Goal: Register for event/course

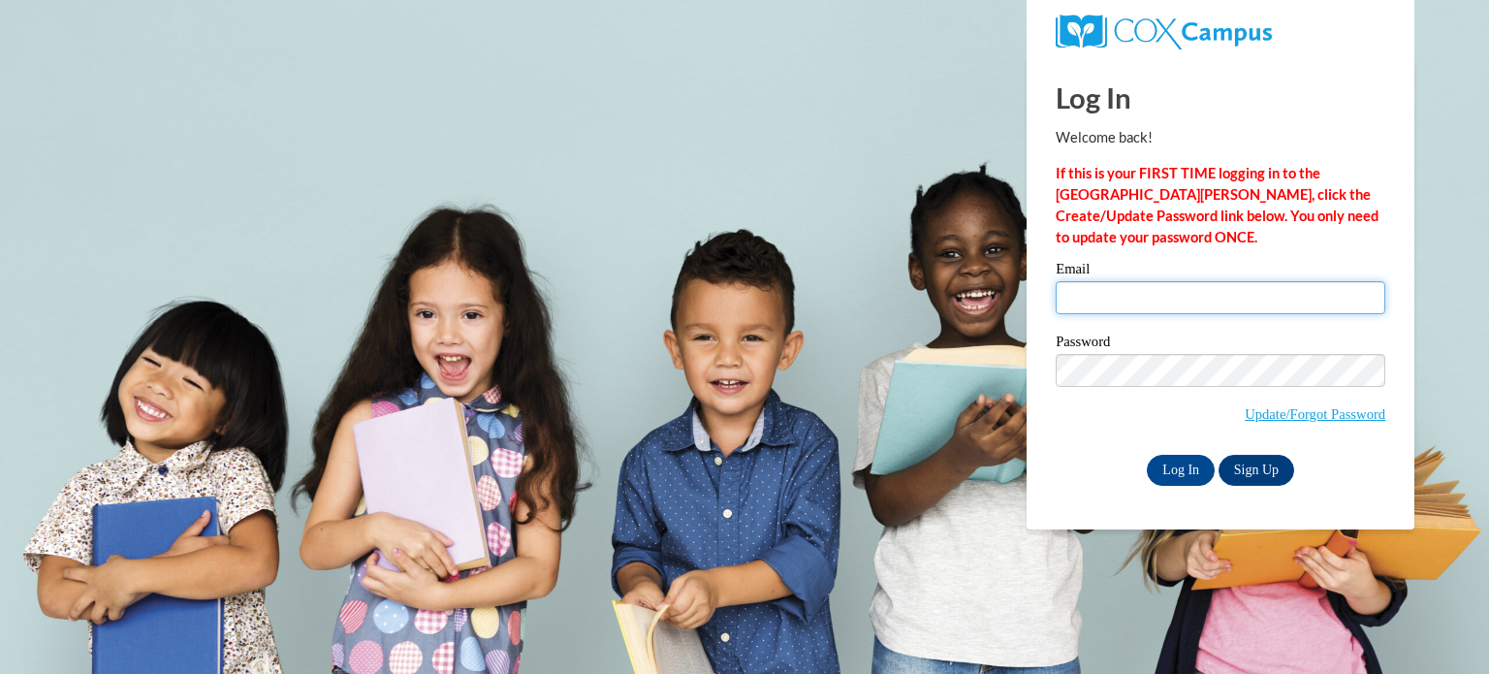
click at [1110, 299] on input "Email" at bounding box center [1220, 297] width 330 height 33
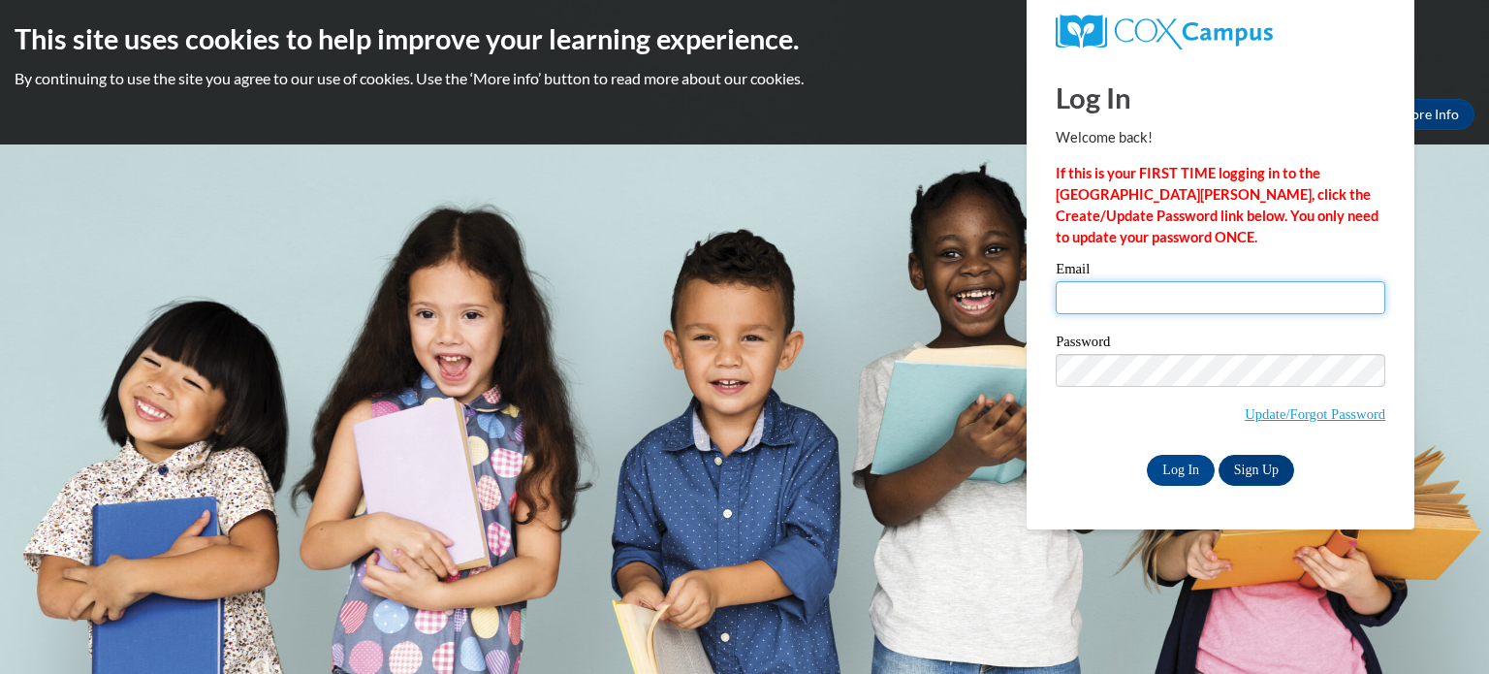
type input "hhalsne@clintonville.k12.wi.us"
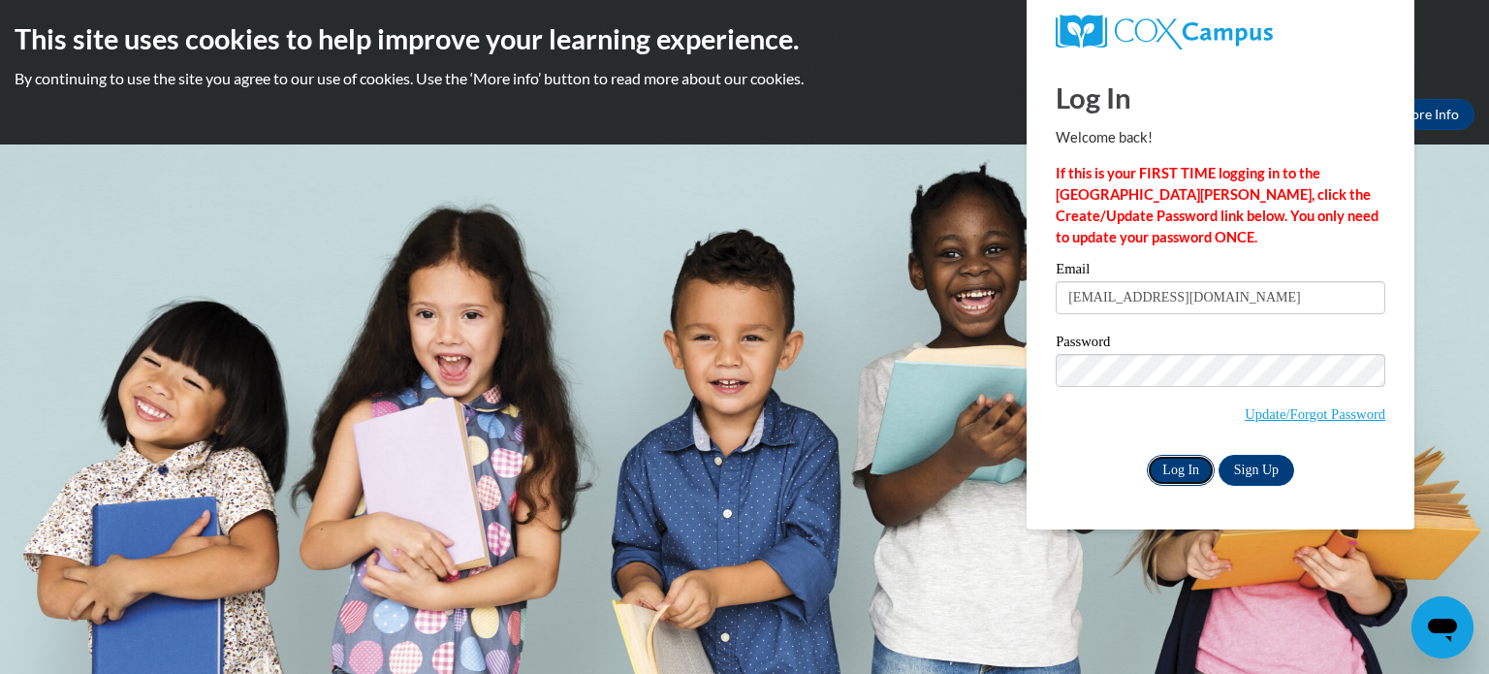
click at [1182, 479] on input "Log In" at bounding box center [1181, 470] width 68 height 31
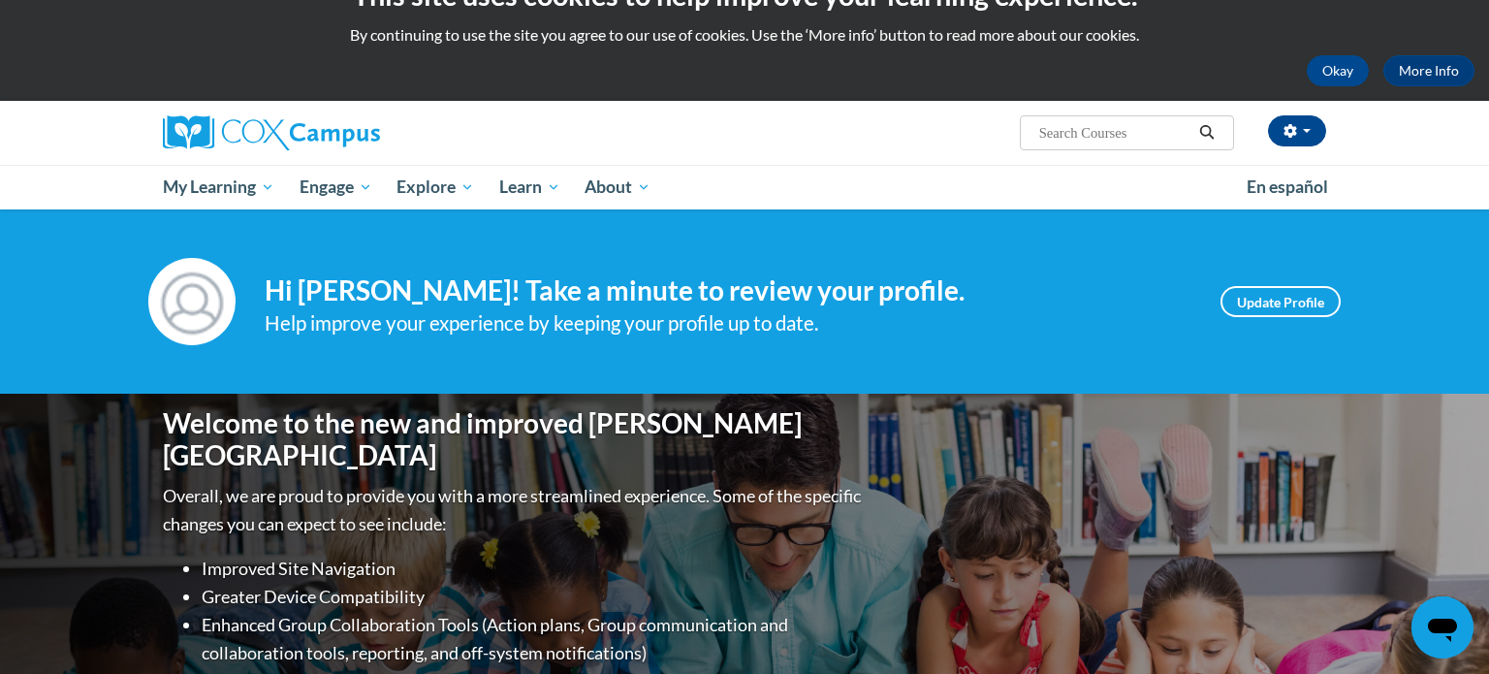
scroll to position [43, 0]
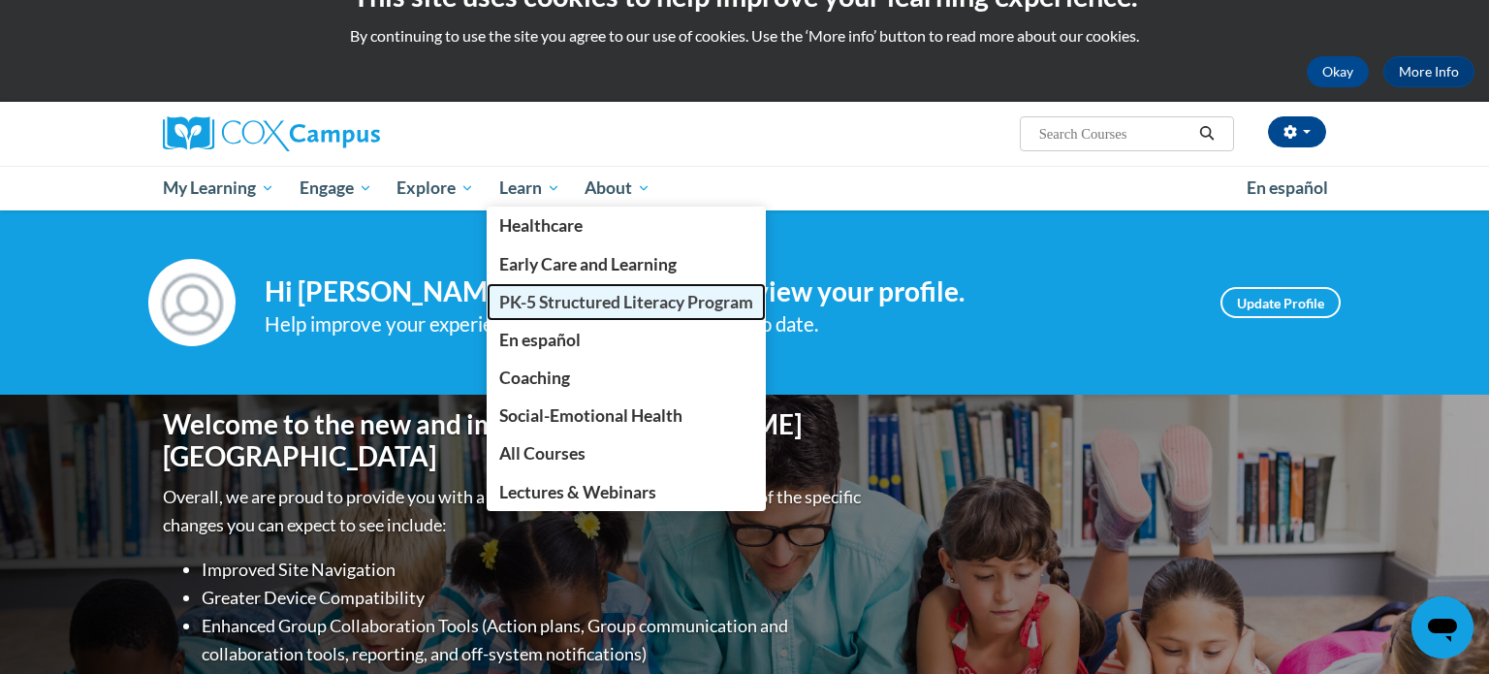
click at [541, 304] on span "PK-5 Structured Literacy Program" at bounding box center [626, 302] width 254 height 20
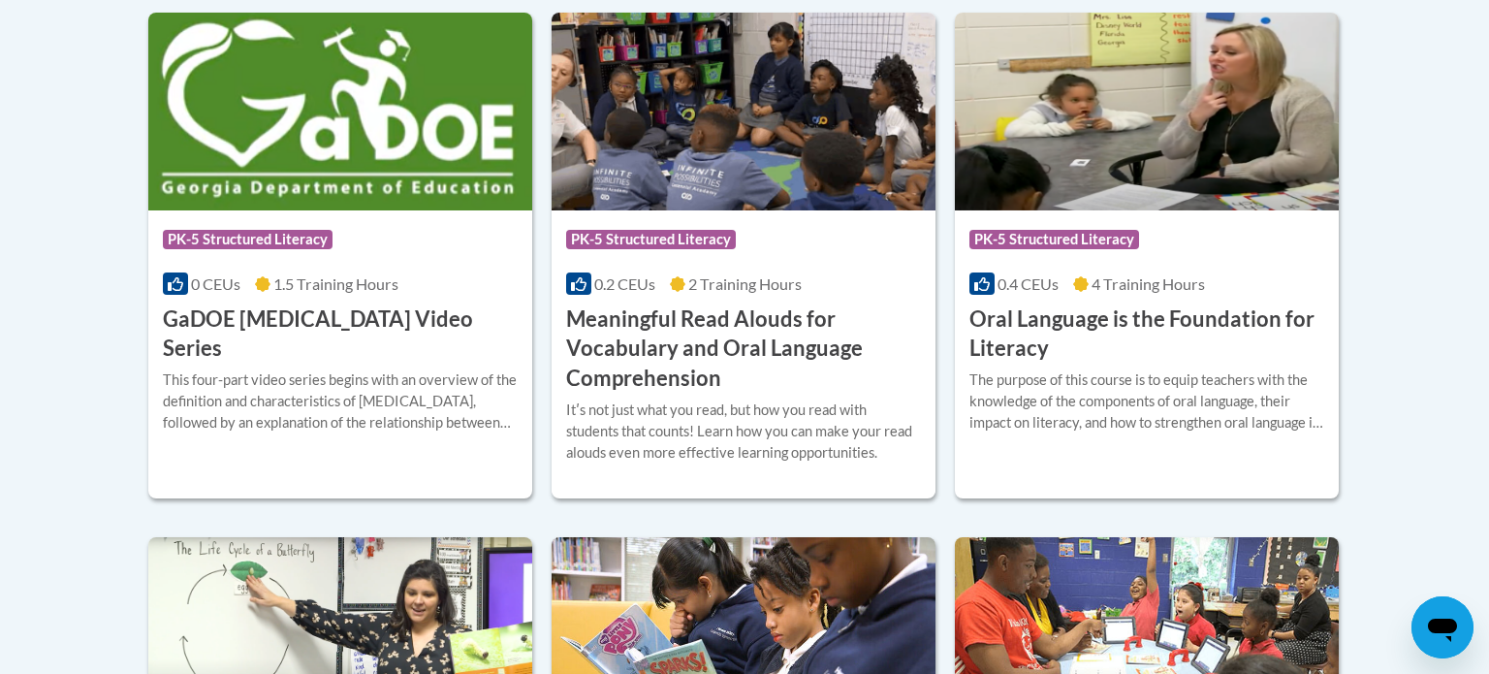
scroll to position [1322, 0]
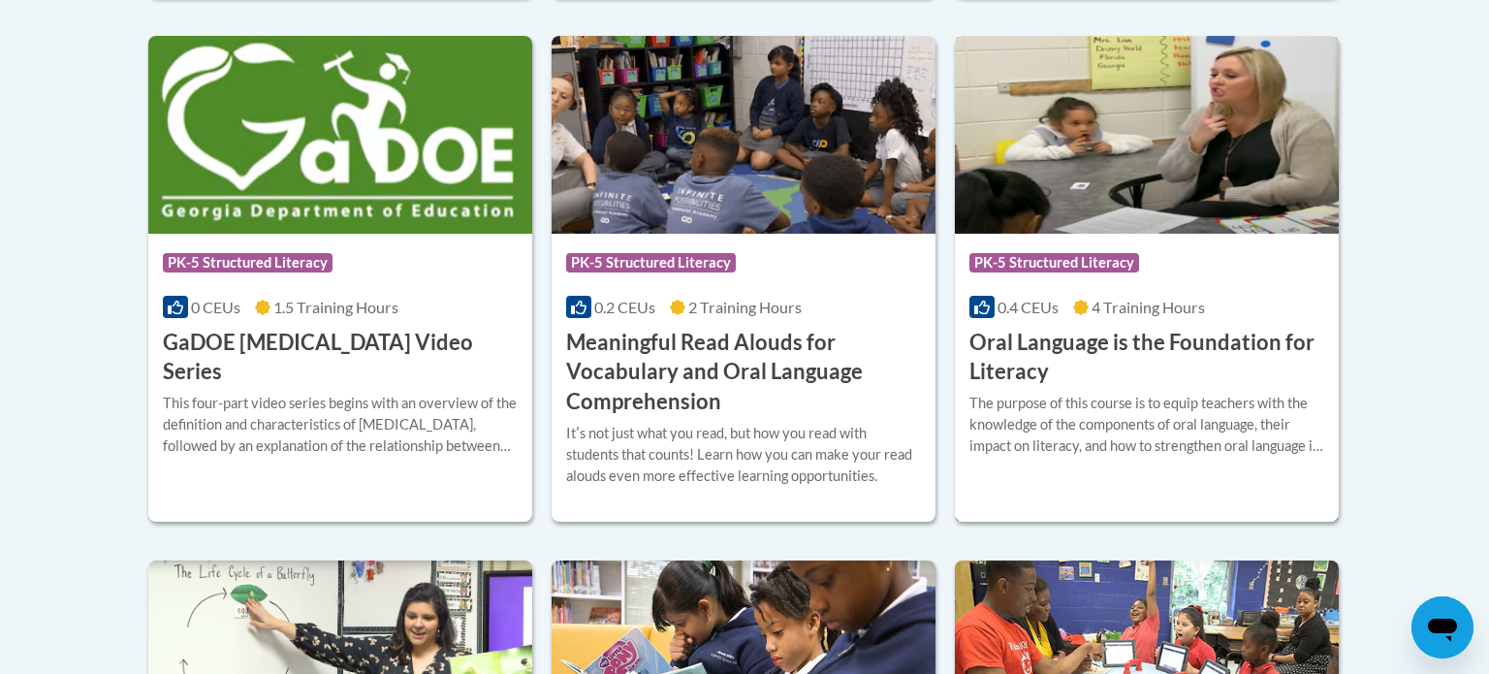
click at [1050, 361] on h3 "Oral Language is the Foundation for Literacy" at bounding box center [1146, 358] width 355 height 60
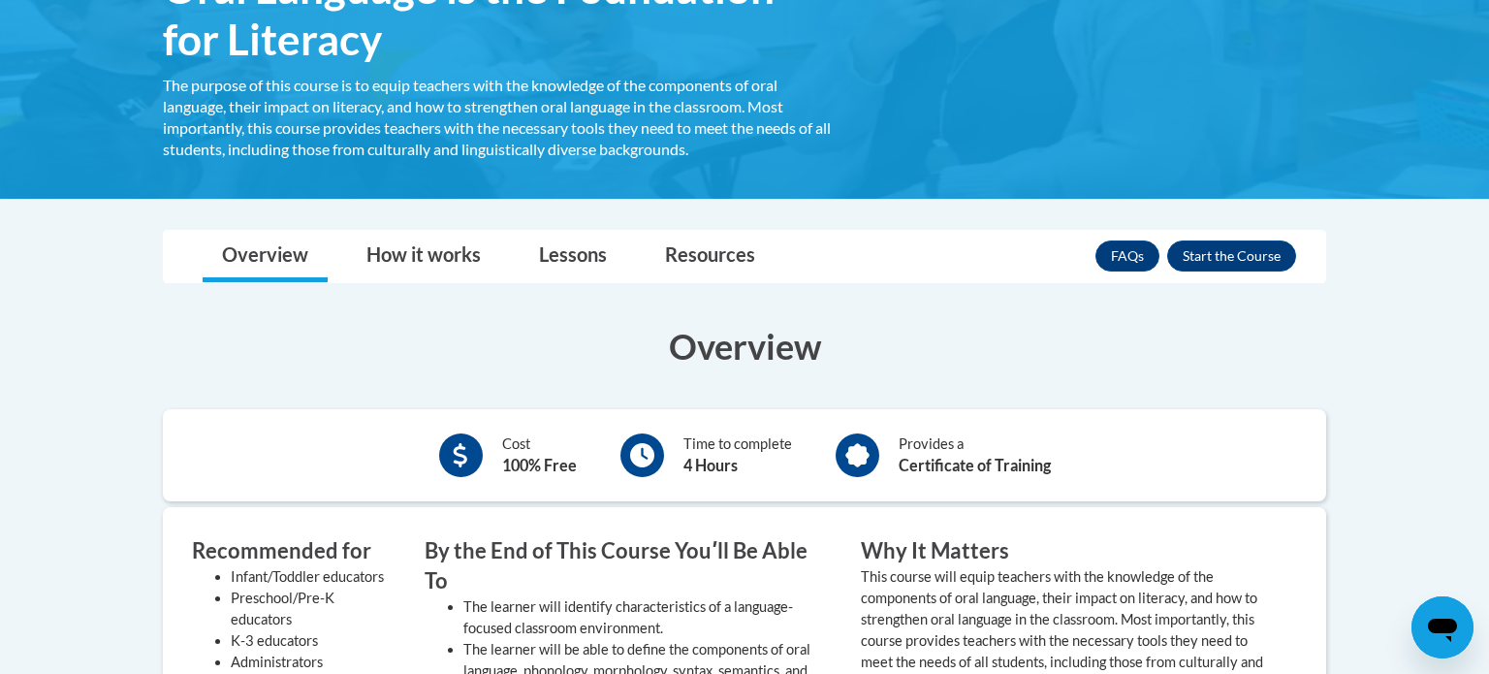
scroll to position [383, 0]
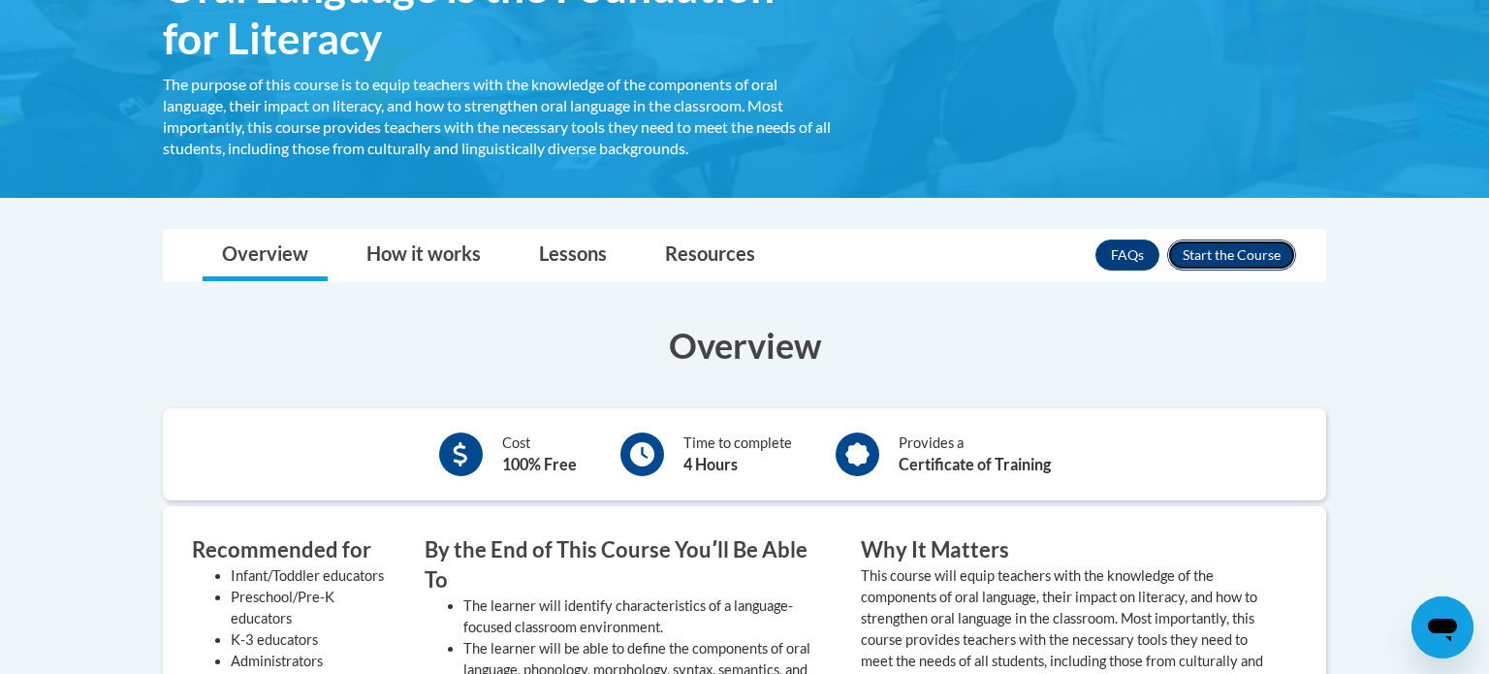
click at [1223, 254] on button "Enroll" at bounding box center [1231, 254] width 129 height 31
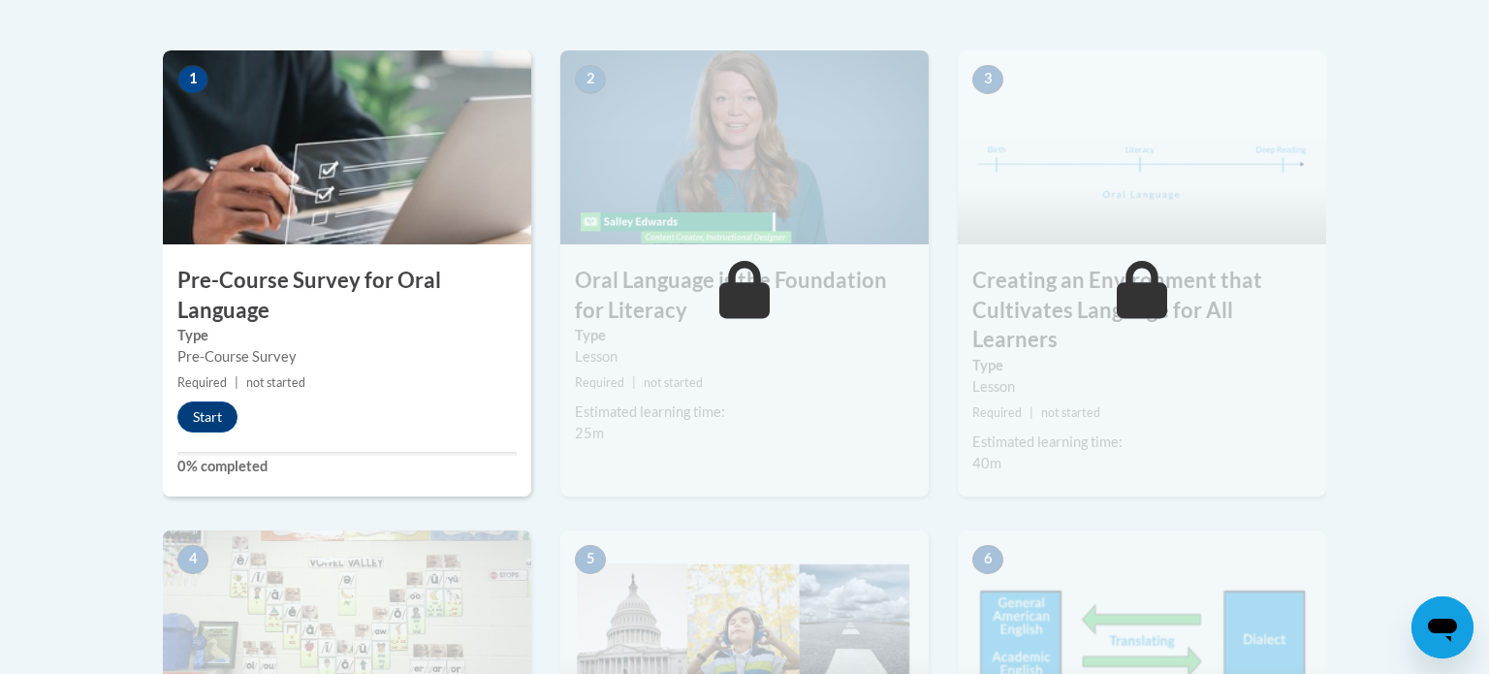
scroll to position [570, 0]
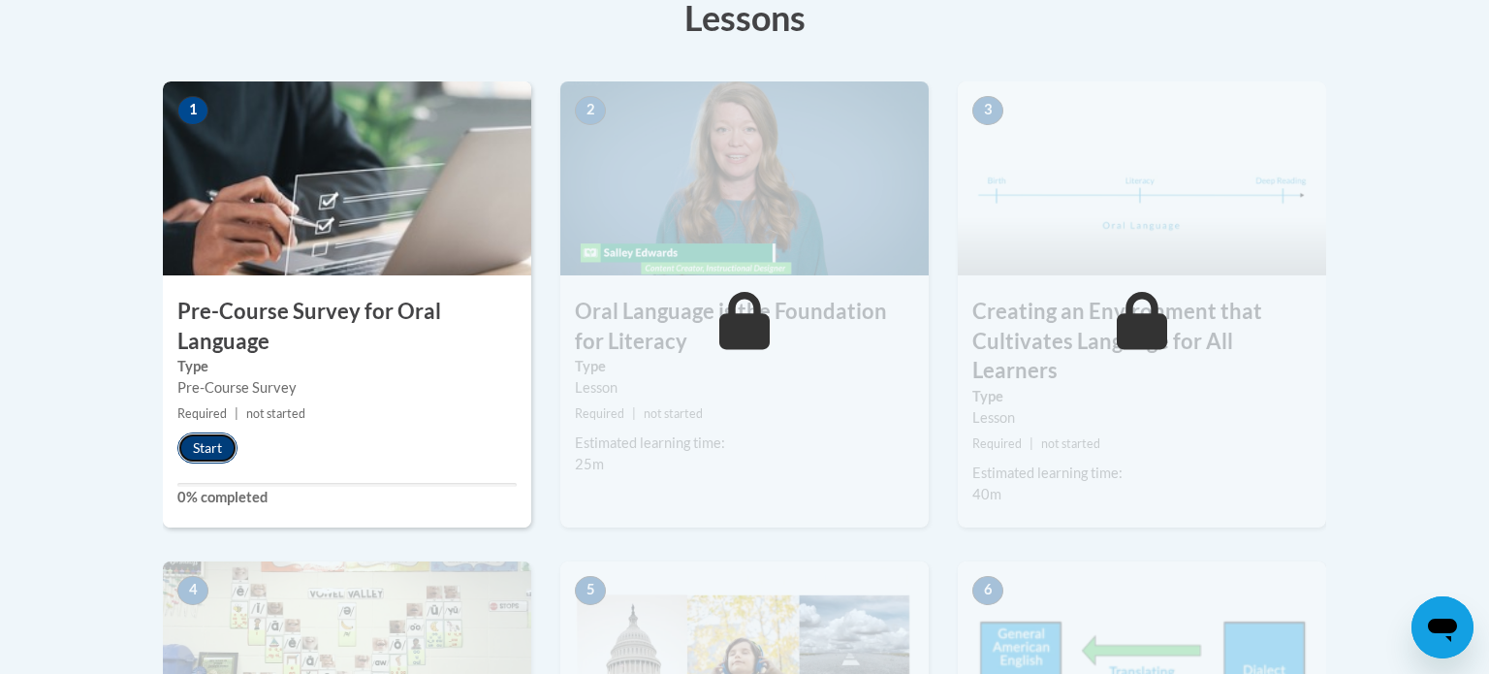
click at [208, 453] on button "Start" at bounding box center [207, 447] width 60 height 31
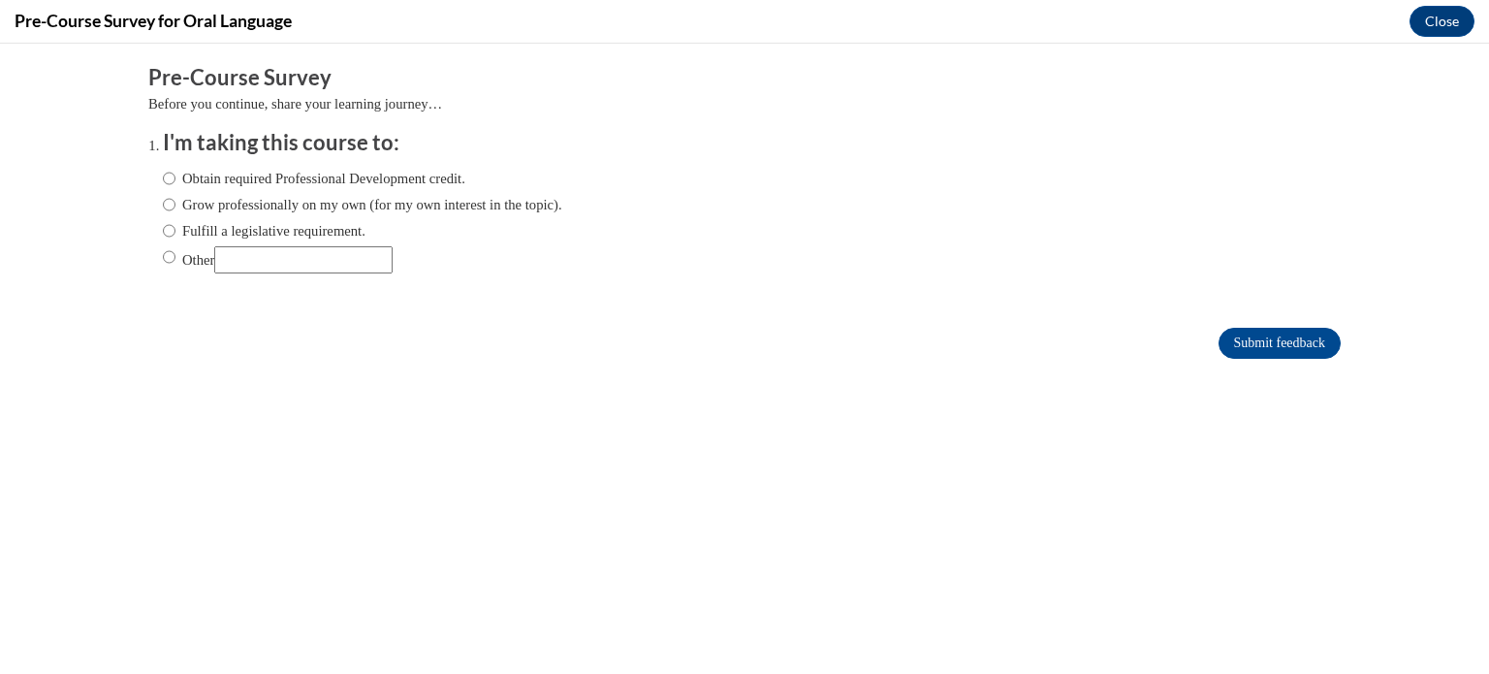
scroll to position [0, 0]
click at [256, 227] on label "Fulfill a legislative requirement." at bounding box center [264, 230] width 203 height 21
click at [175, 227] on input "Fulfill a legislative requirement." at bounding box center [169, 230] width 13 height 21
radio input "true"
click at [1305, 326] on form "Pre-Course Survey Before you continue, share your learning journey… I'm taking …" at bounding box center [744, 221] width 1192 height 316
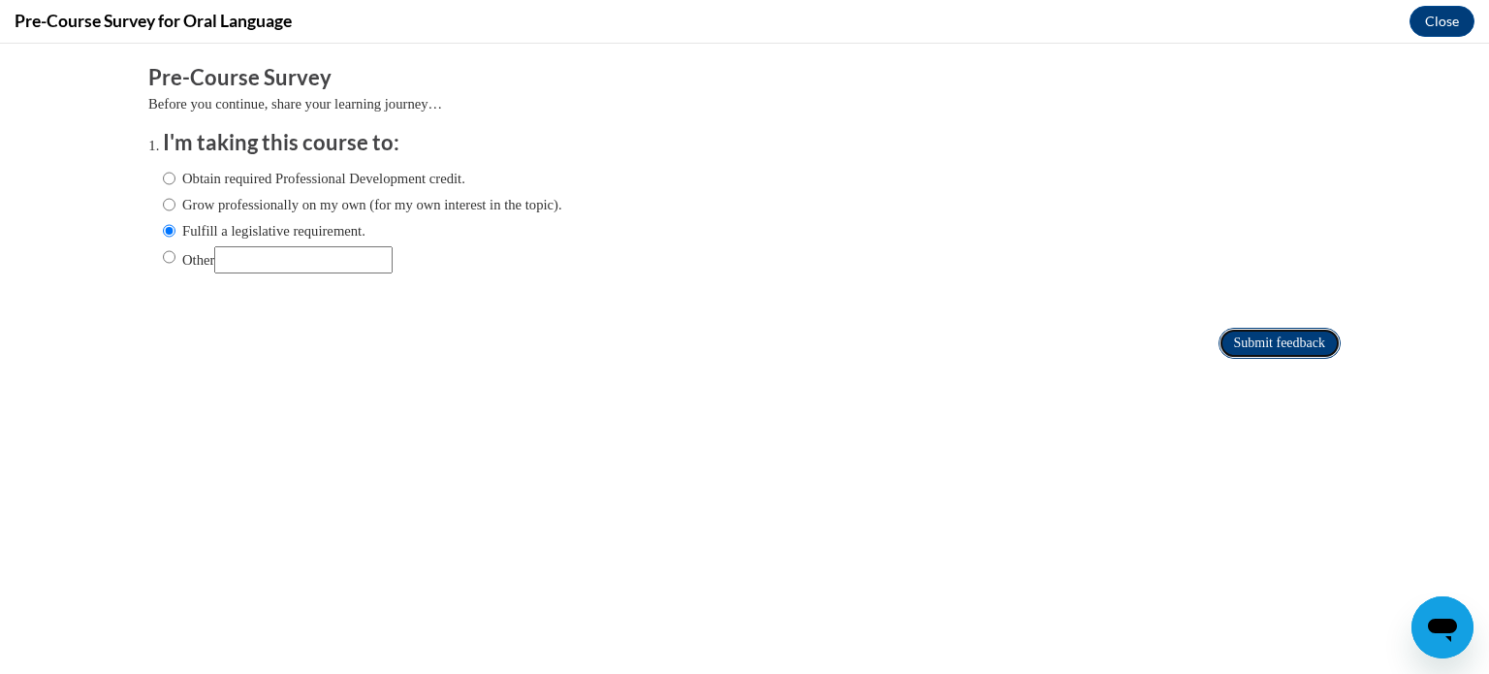
click at [1303, 334] on input "Submit feedback" at bounding box center [1279, 343] width 122 height 31
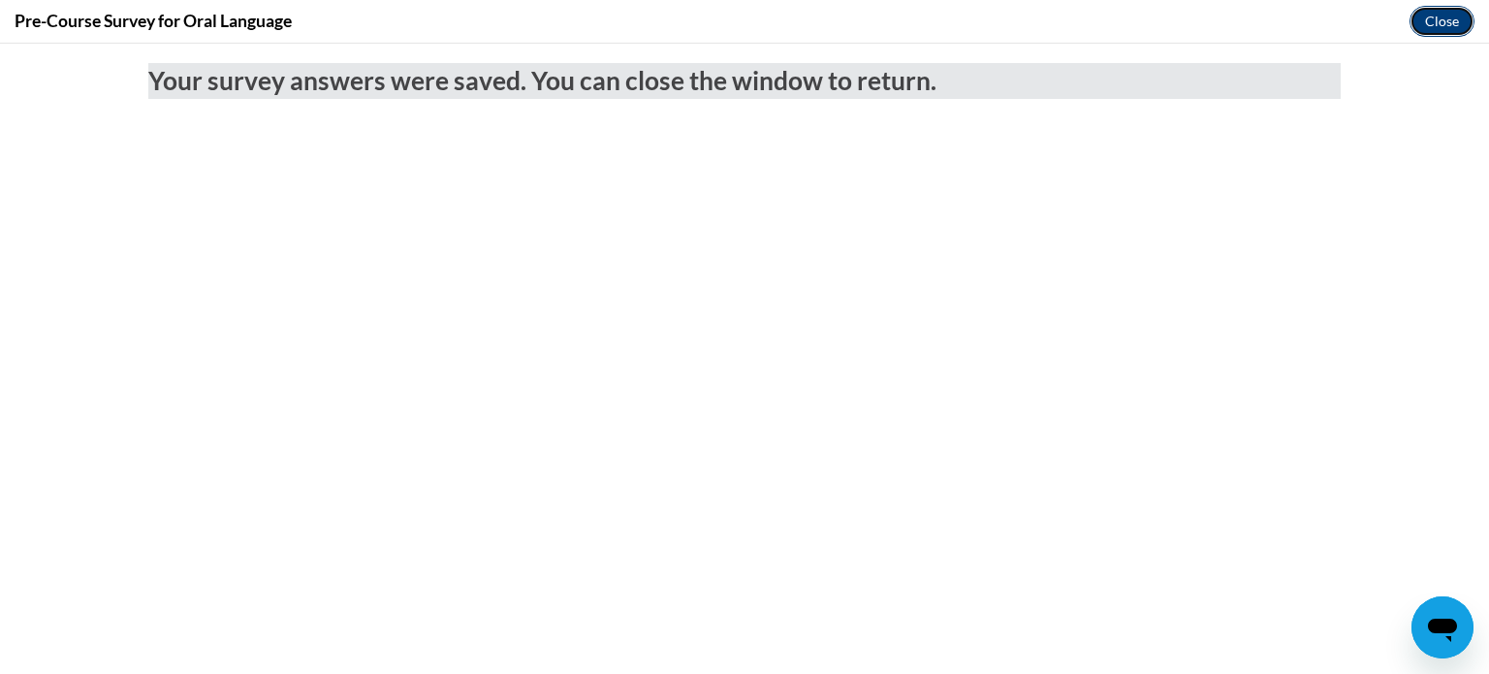
click at [1445, 25] on button "Close" at bounding box center [1441, 21] width 65 height 31
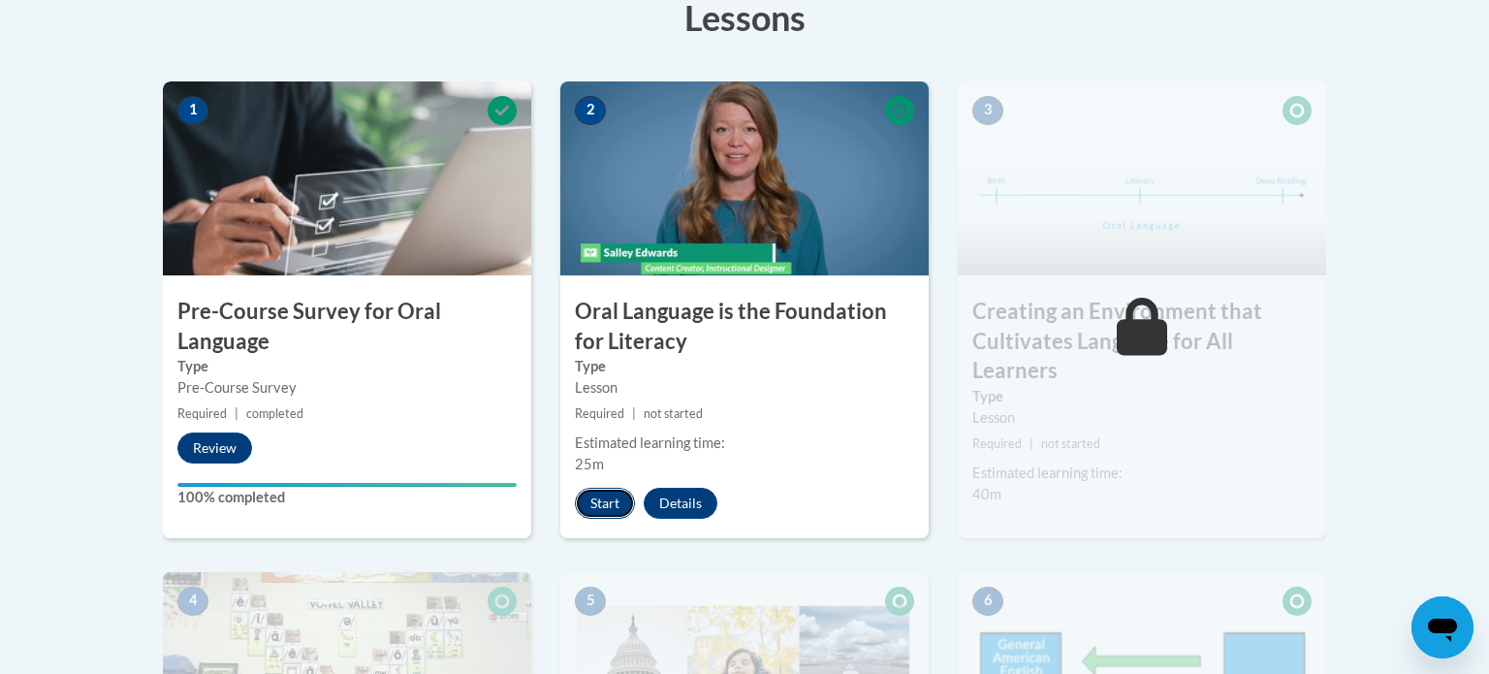
click at [610, 502] on button "Start" at bounding box center [605, 503] width 60 height 31
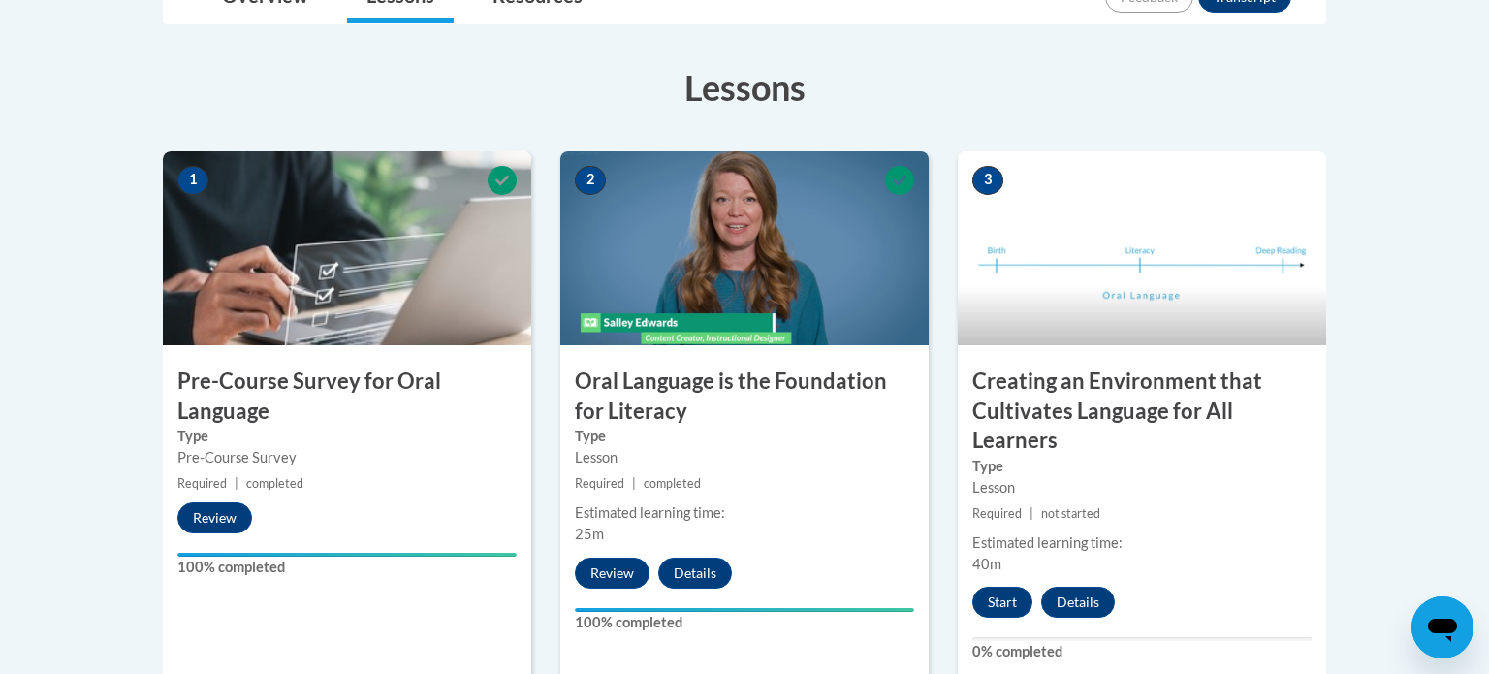
scroll to position [632, 0]
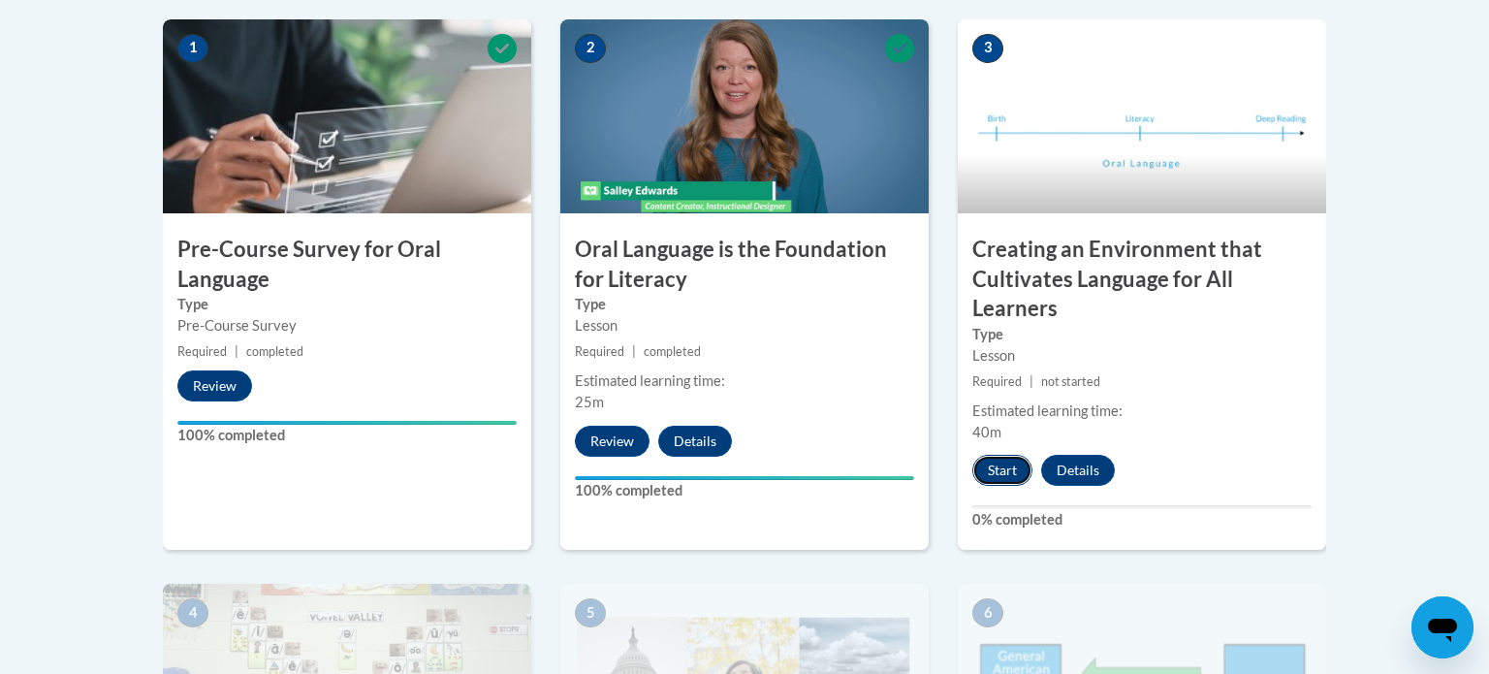
click at [1011, 474] on button "Start" at bounding box center [1002, 470] width 60 height 31
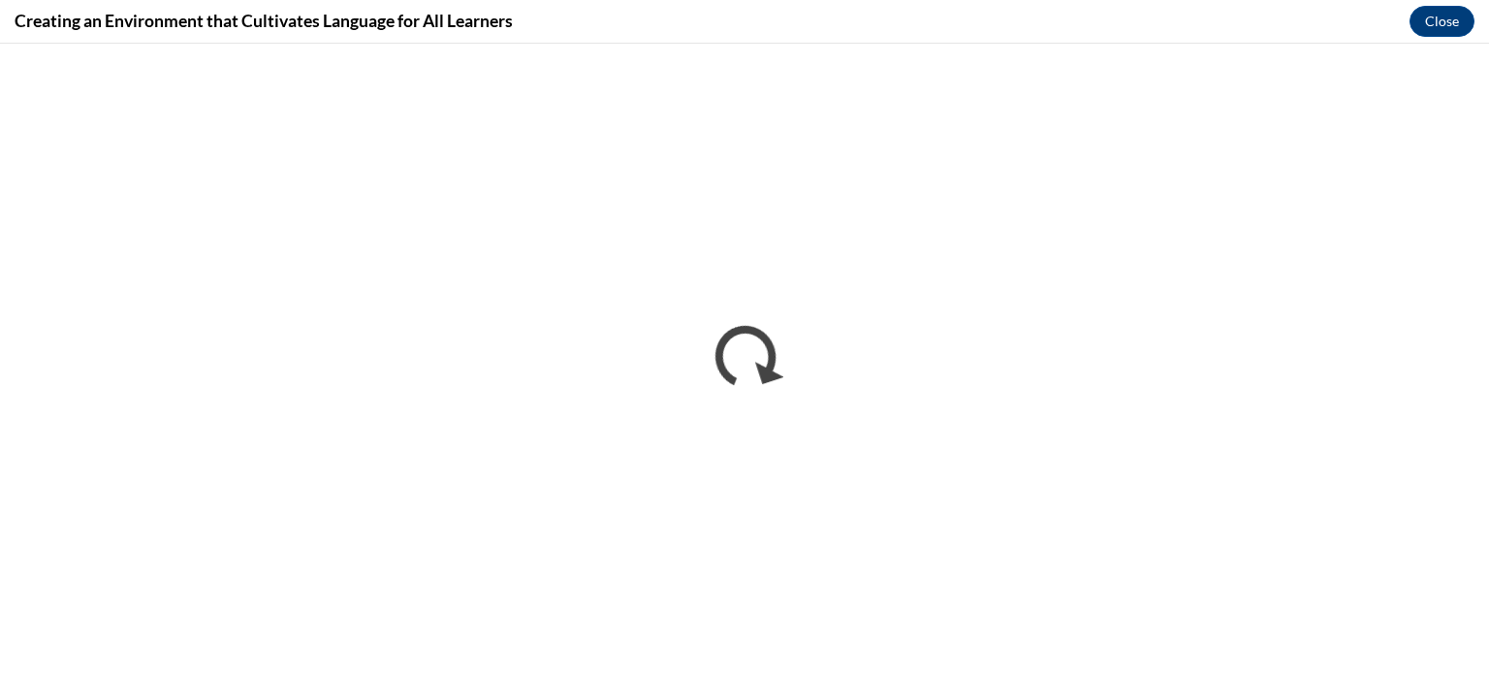
scroll to position [0, 0]
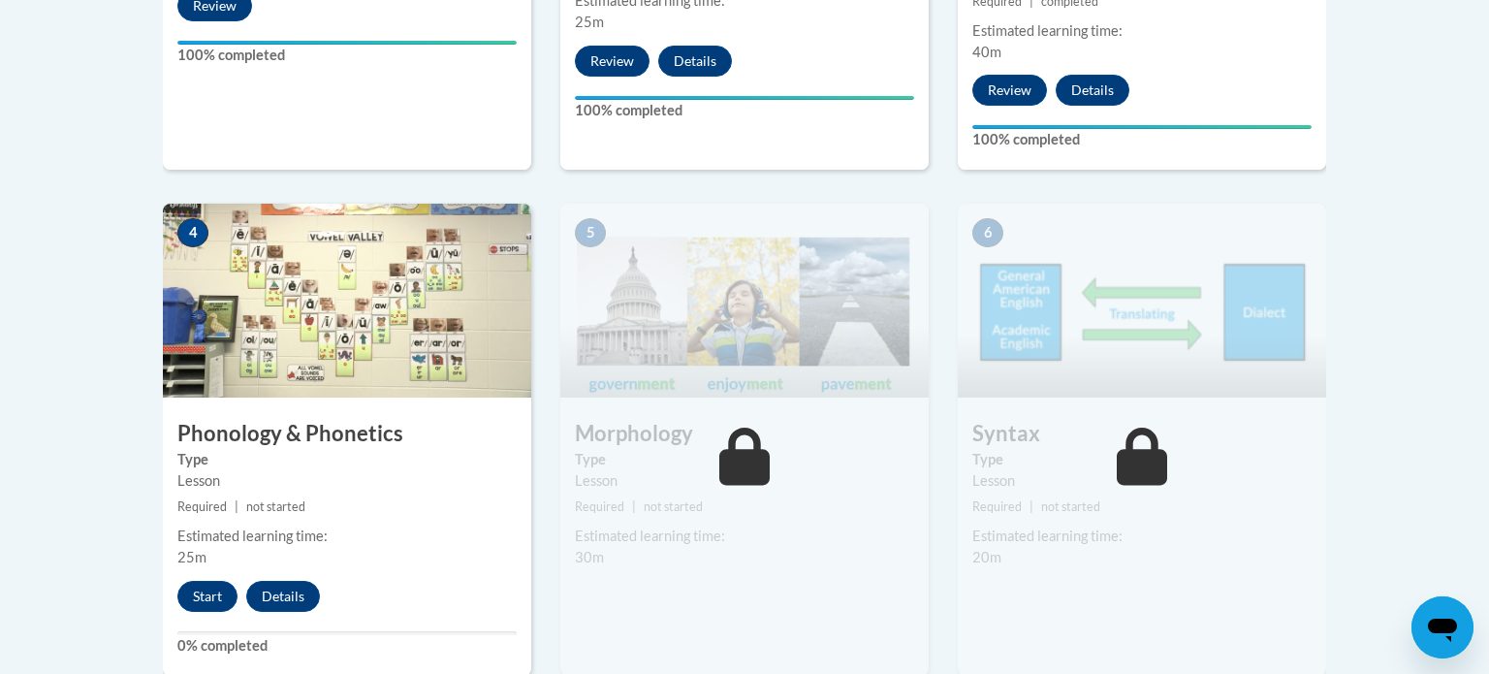
scroll to position [1014, 0]
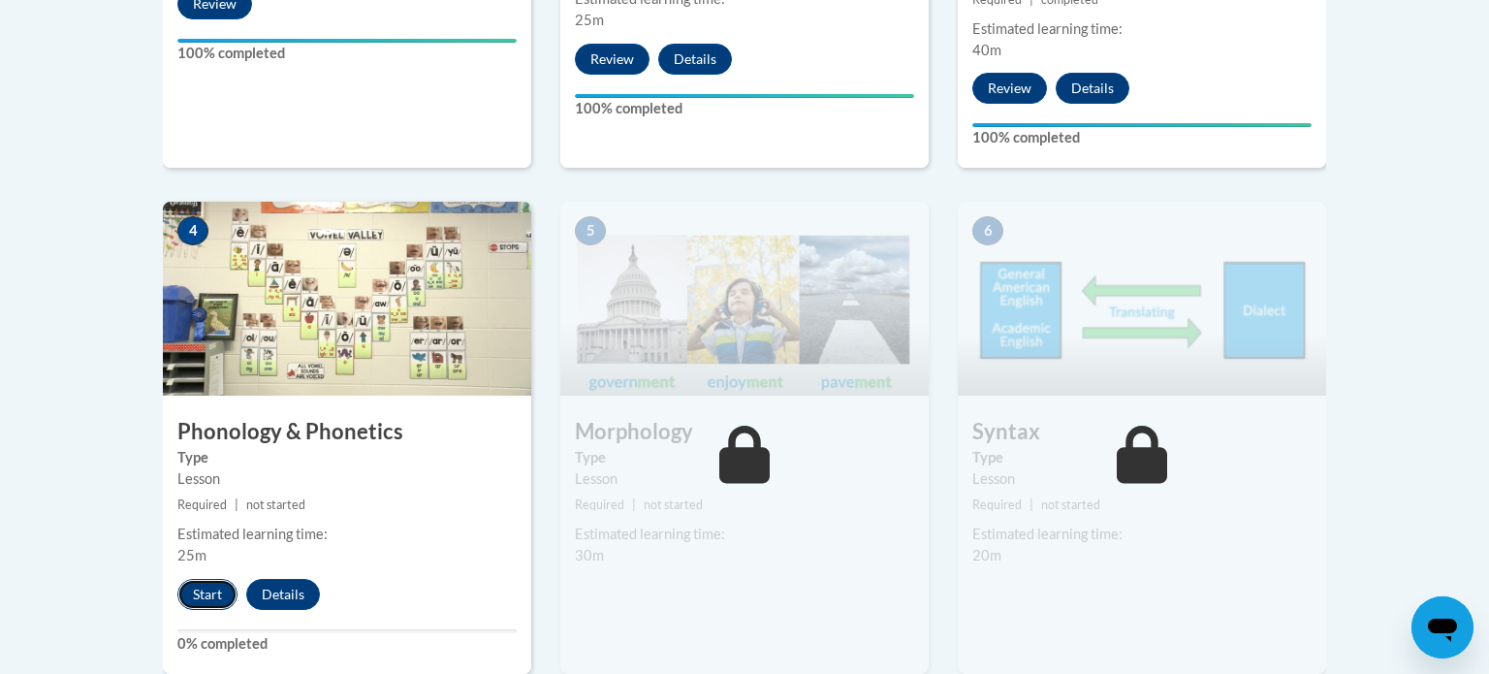
click at [217, 599] on button "Start" at bounding box center [207, 594] width 60 height 31
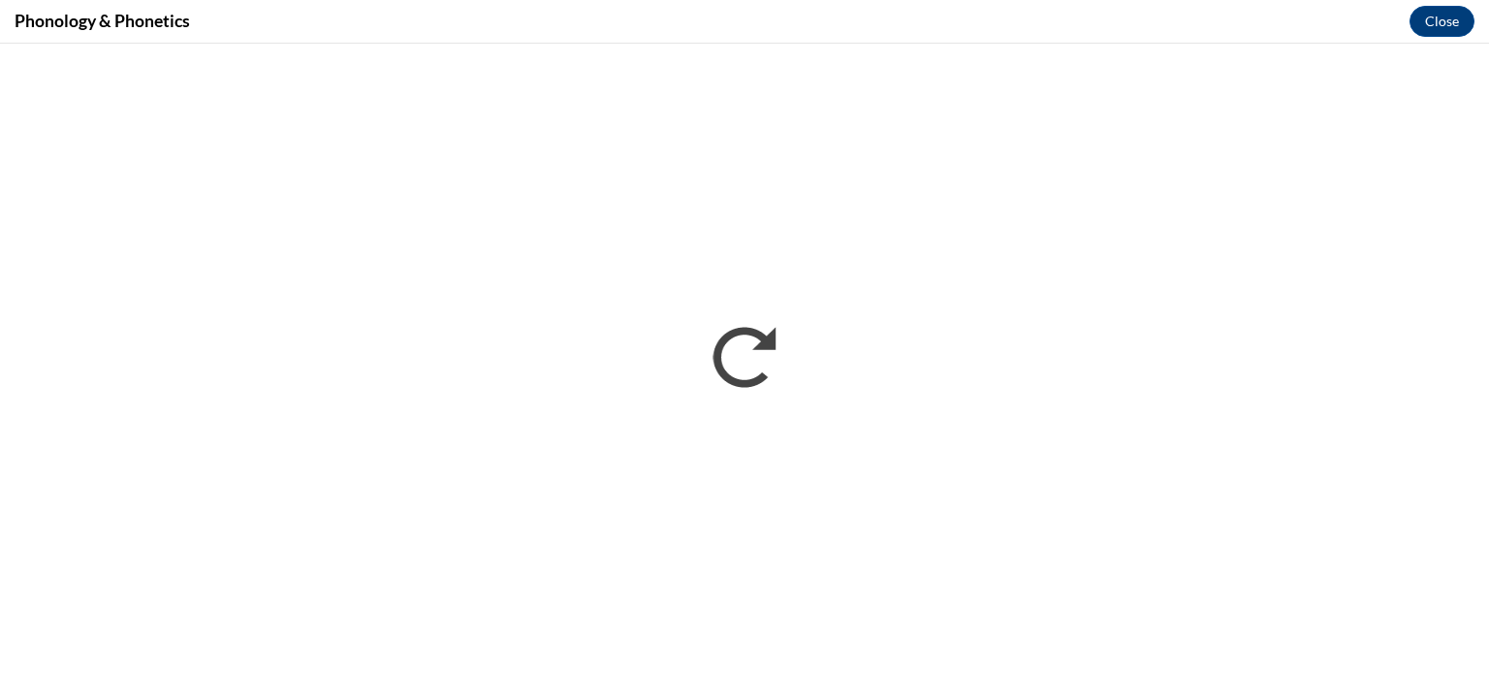
scroll to position [0, 0]
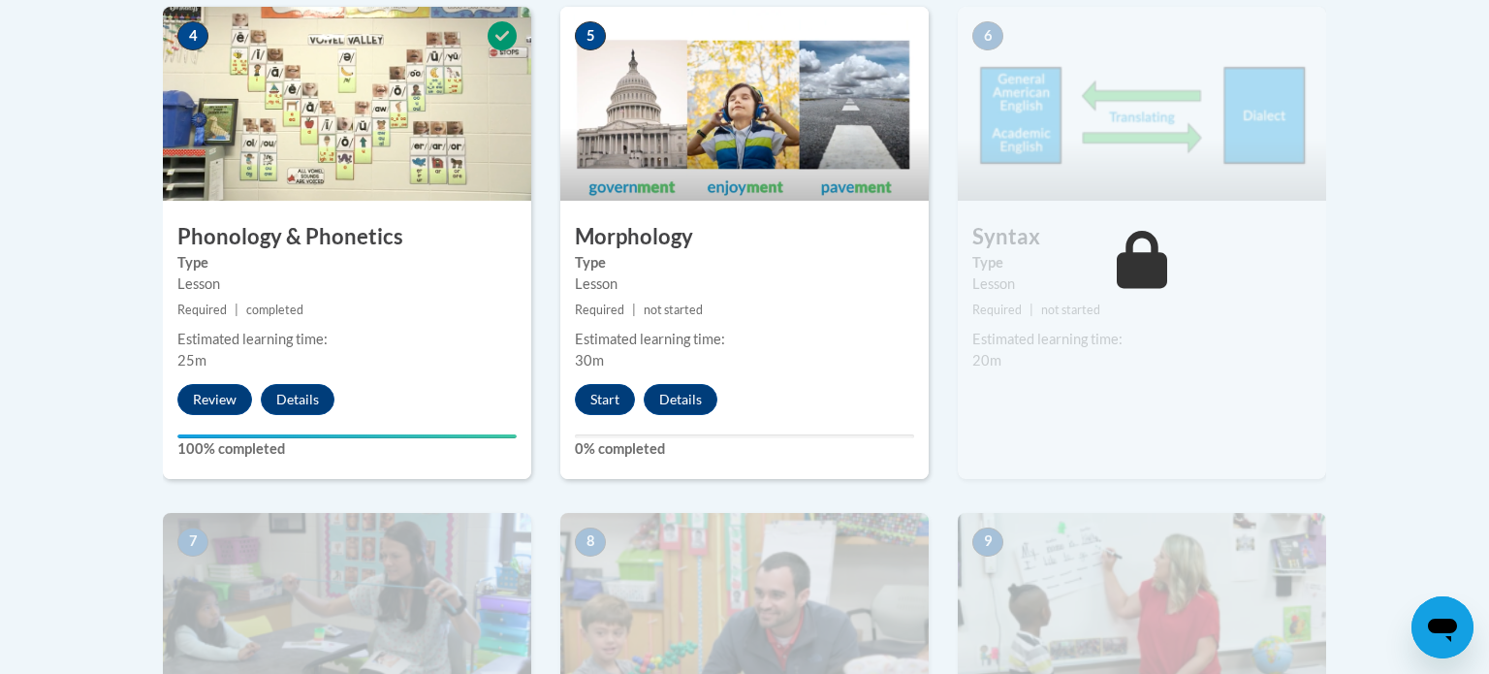
scroll to position [1223, 0]
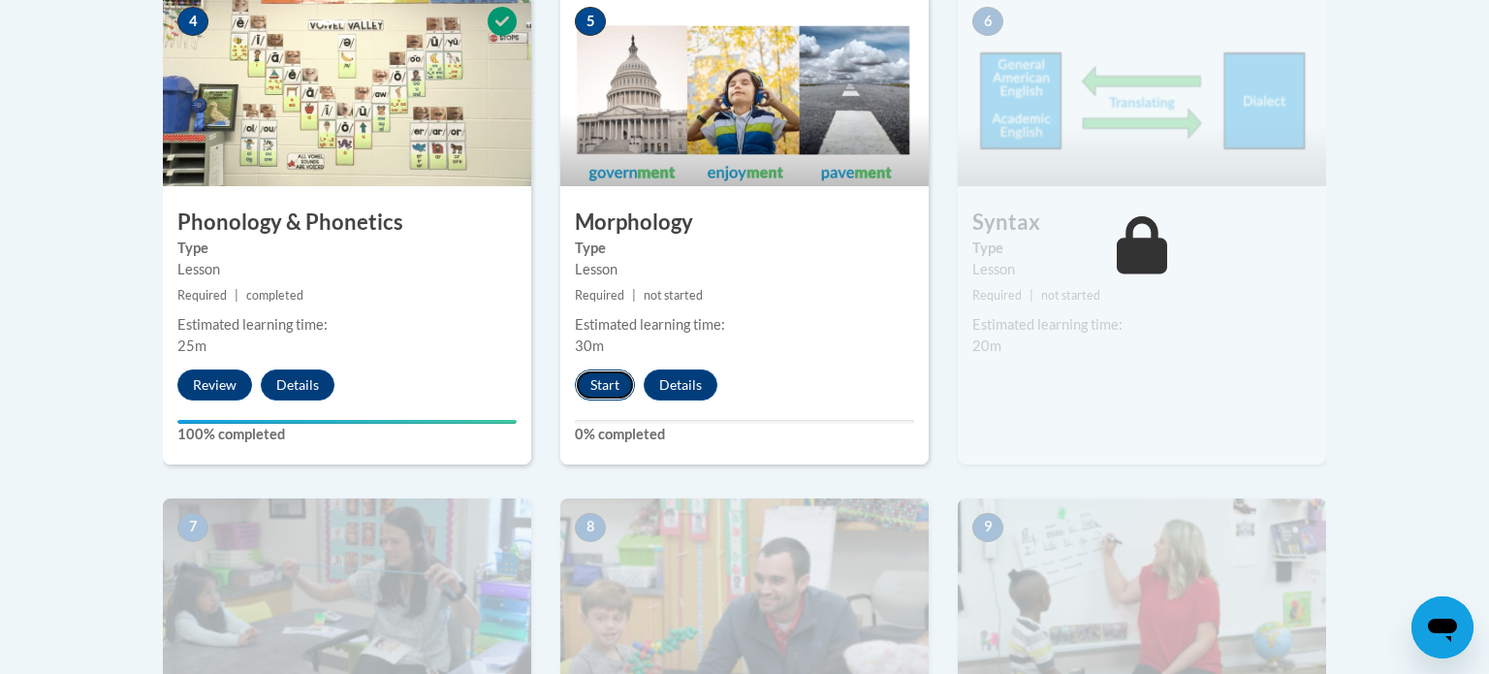
click at [620, 382] on button "Start" at bounding box center [605, 384] width 60 height 31
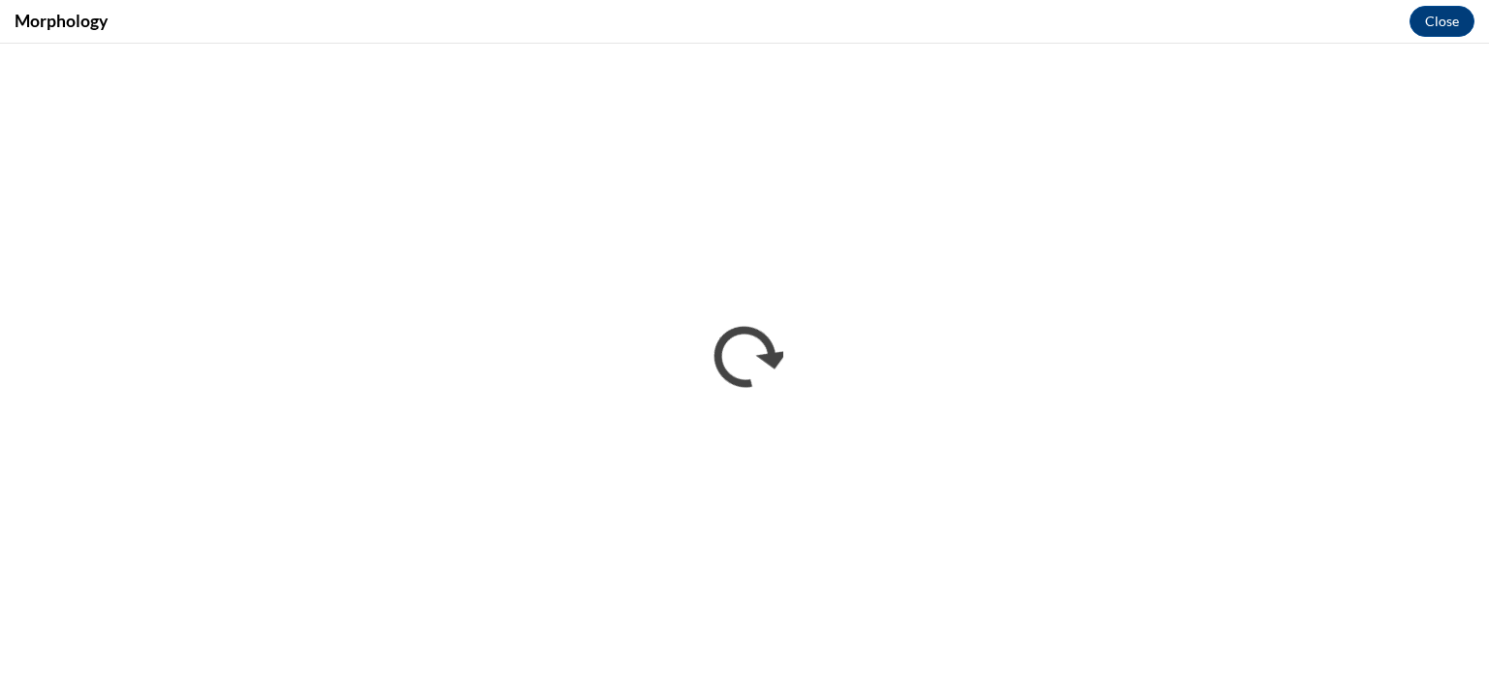
scroll to position [0, 0]
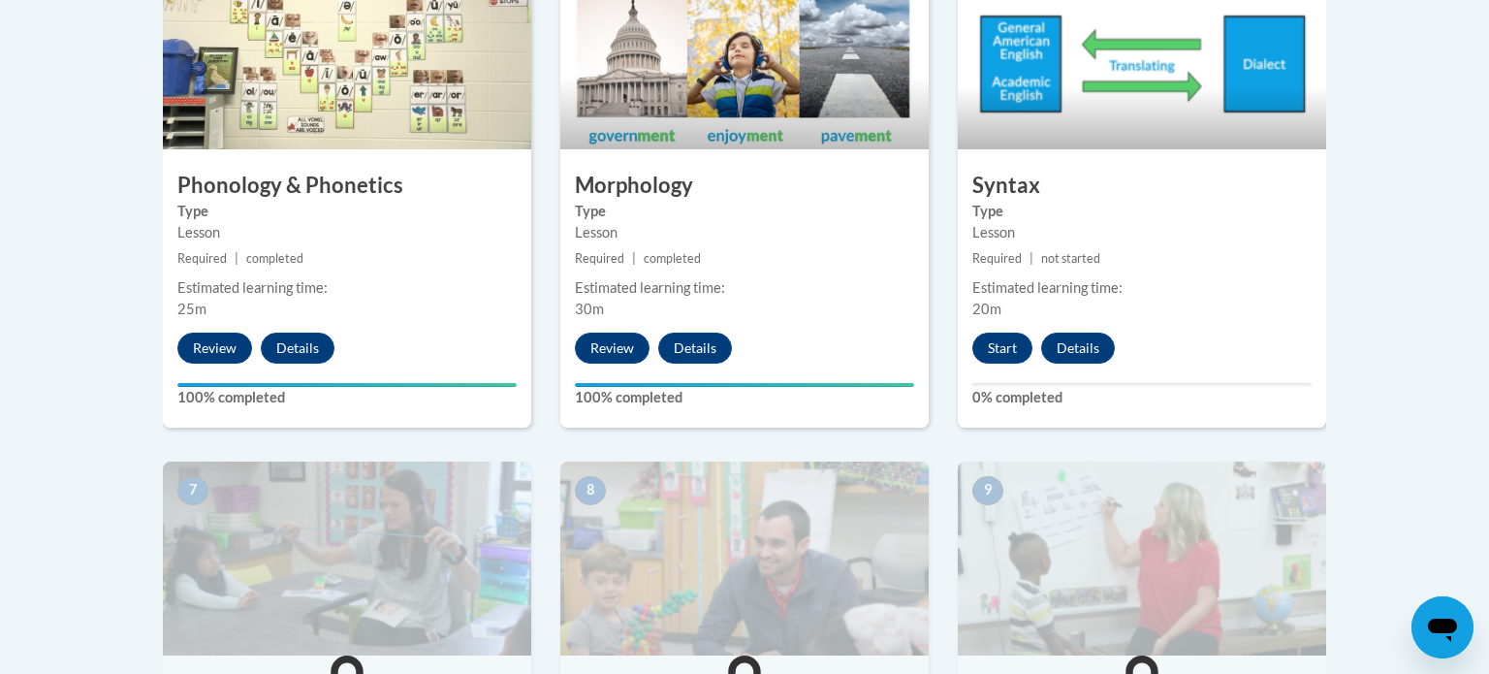
scroll to position [1298, 0]
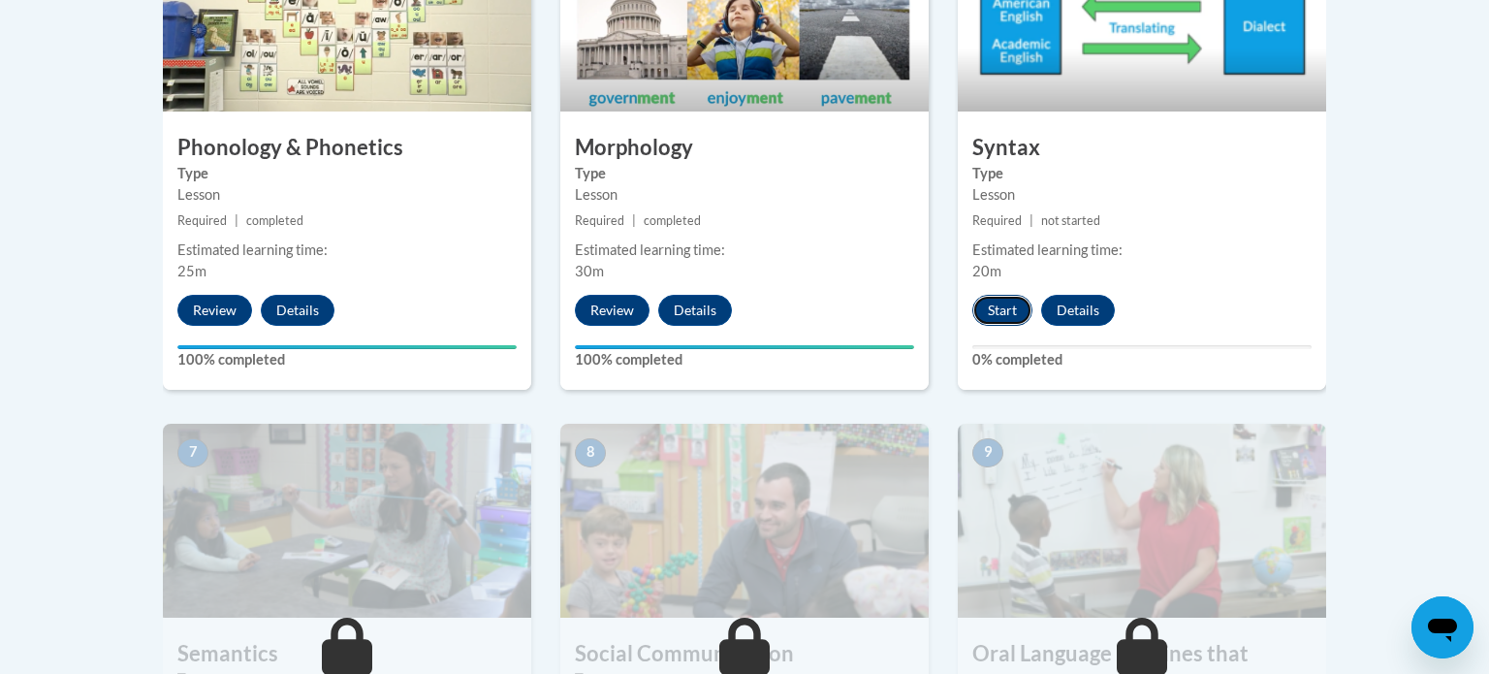
click at [994, 311] on button "Start" at bounding box center [1002, 310] width 60 height 31
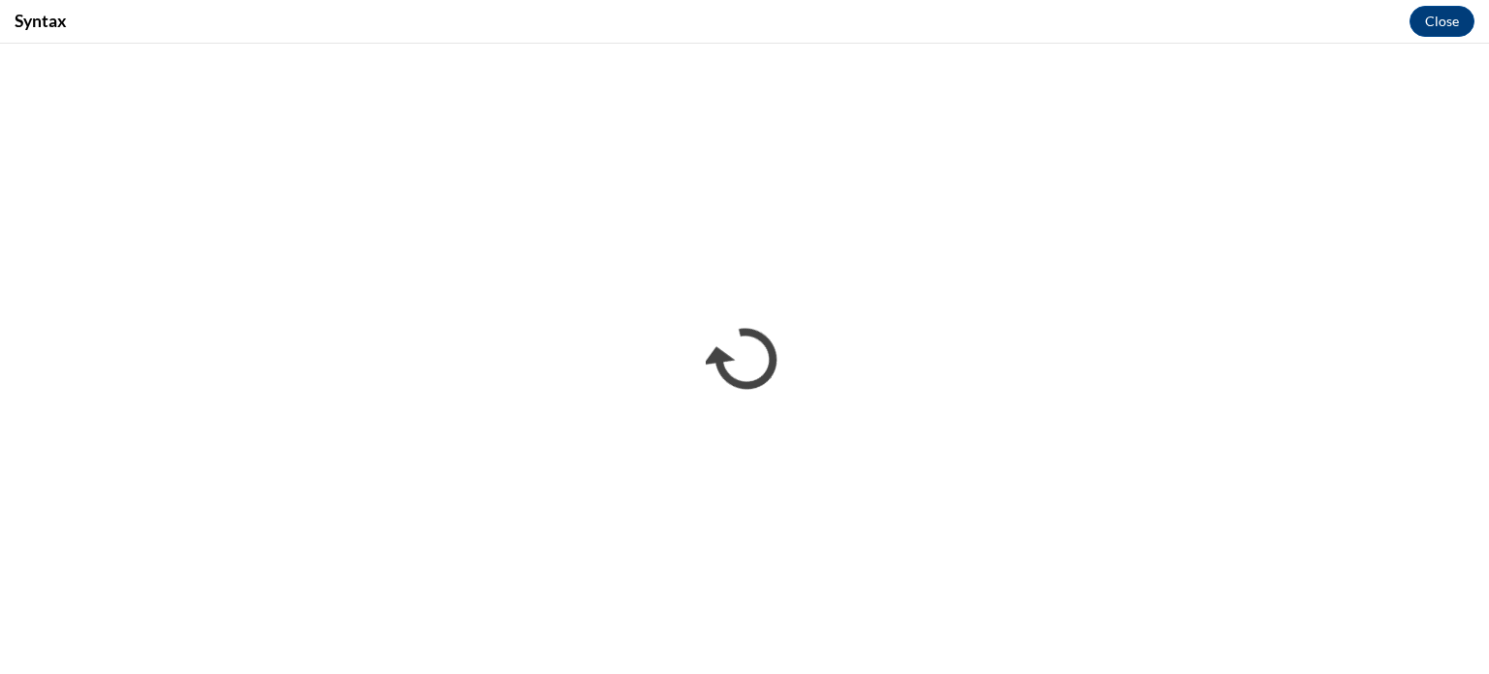
scroll to position [0, 0]
